Goal: Register for event/course

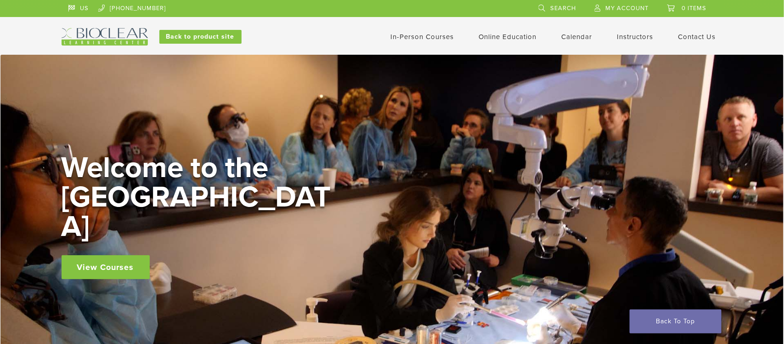
click at [572, 35] on link "Calendar" at bounding box center [577, 37] width 31 height 8
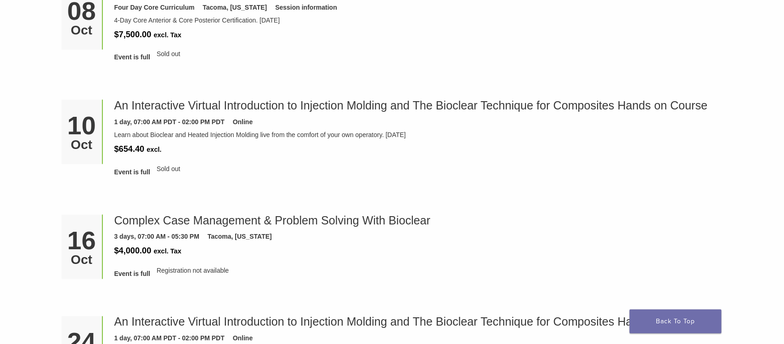
scroll to position [482, 0]
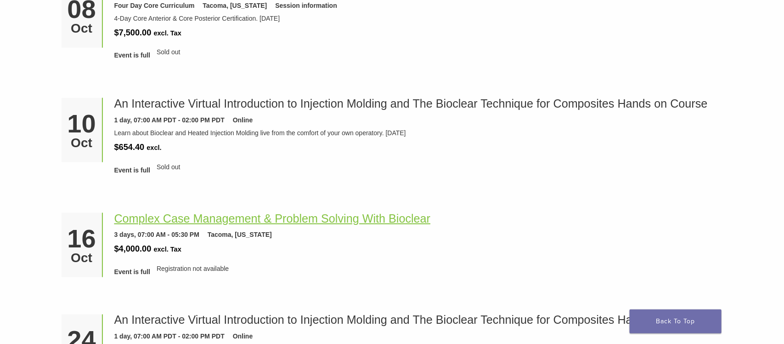
click at [251, 221] on link "Complex Case Management & Problem Solving With Bioclear" at bounding box center [272, 218] width 317 height 13
